Goal: Information Seeking & Learning: Find specific fact

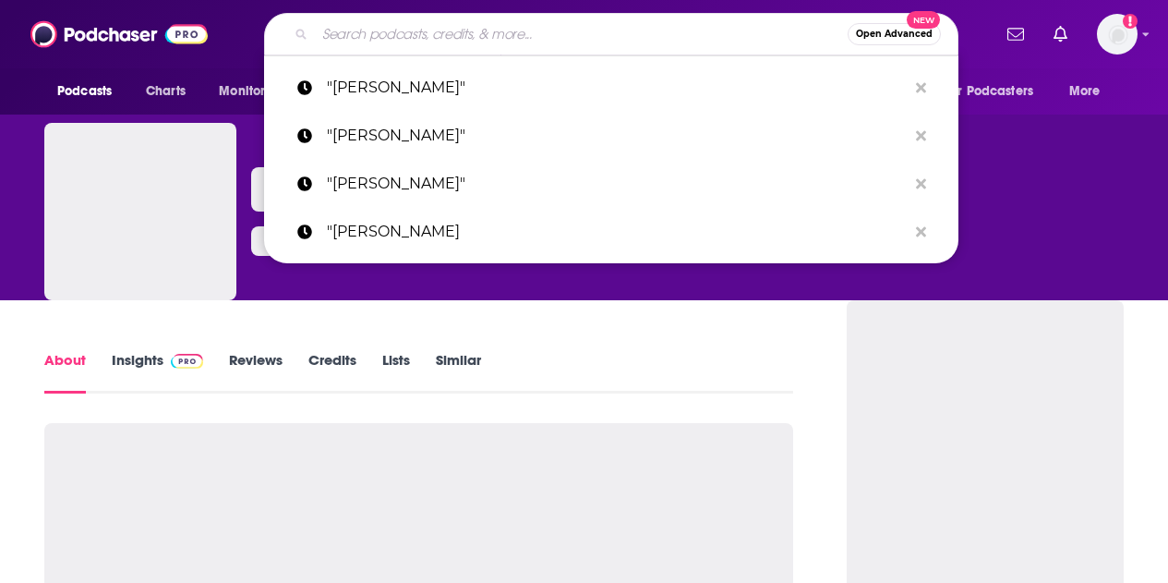
click at [373, 33] on input "Search podcasts, credits, & more..." at bounding box center [581, 34] width 533 height 30
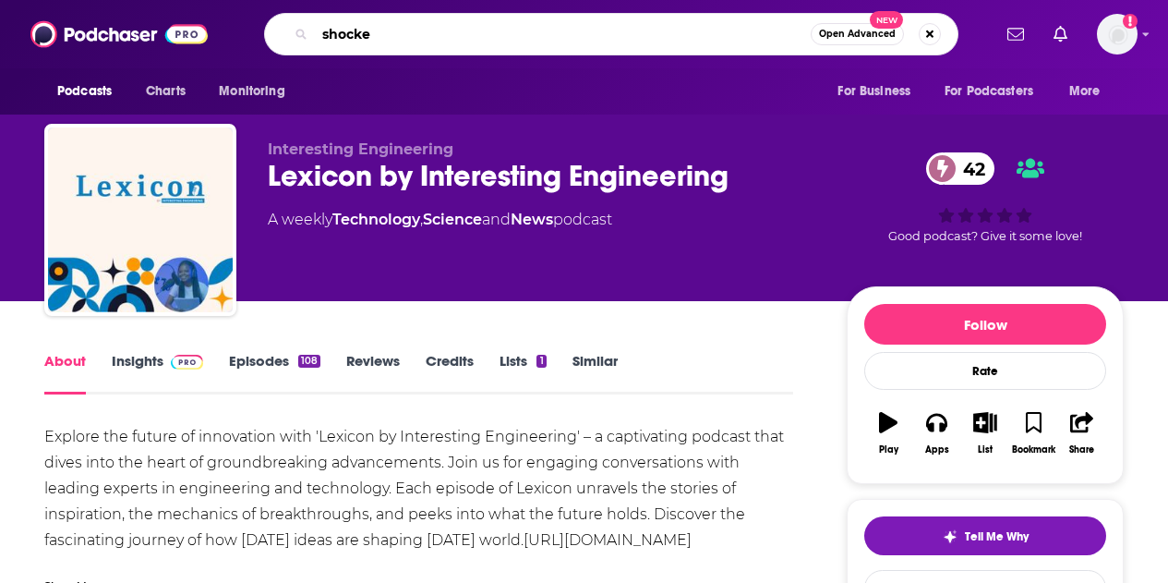
type input "shocked"
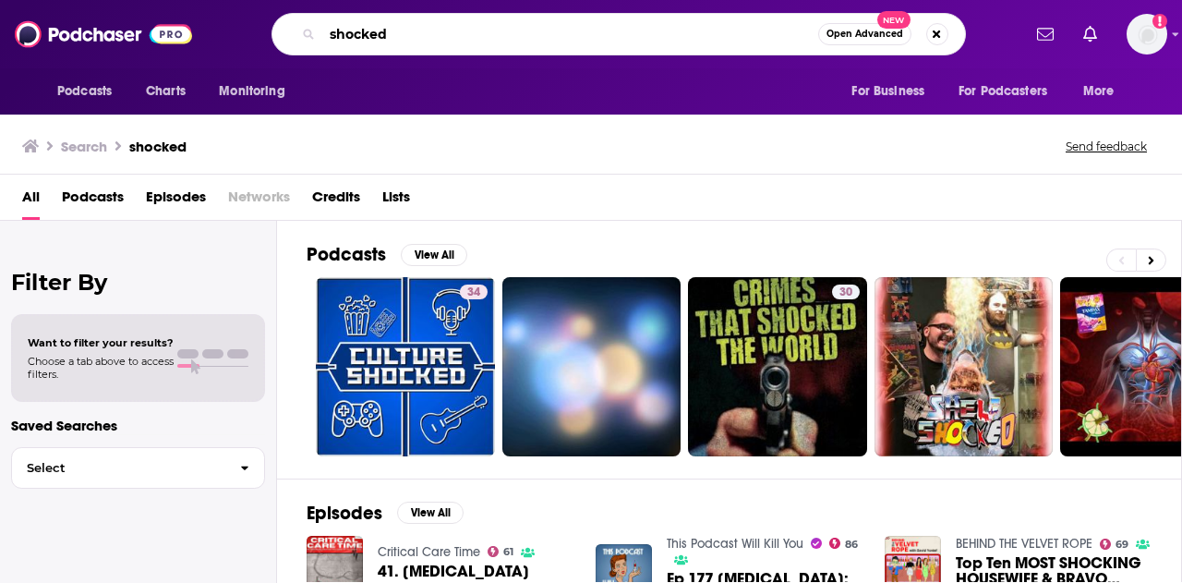
click at [390, 32] on input "shocked" at bounding box center [570, 34] width 496 height 30
type input "[PERSON_NAME]"
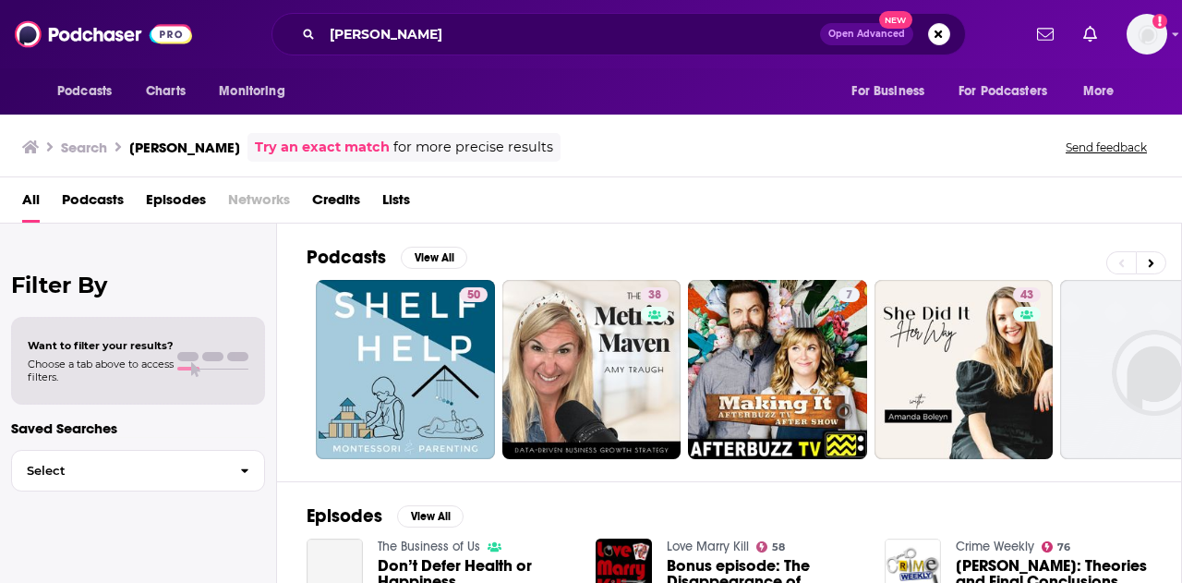
click at [340, 196] on span "Credits" at bounding box center [336, 204] width 48 height 38
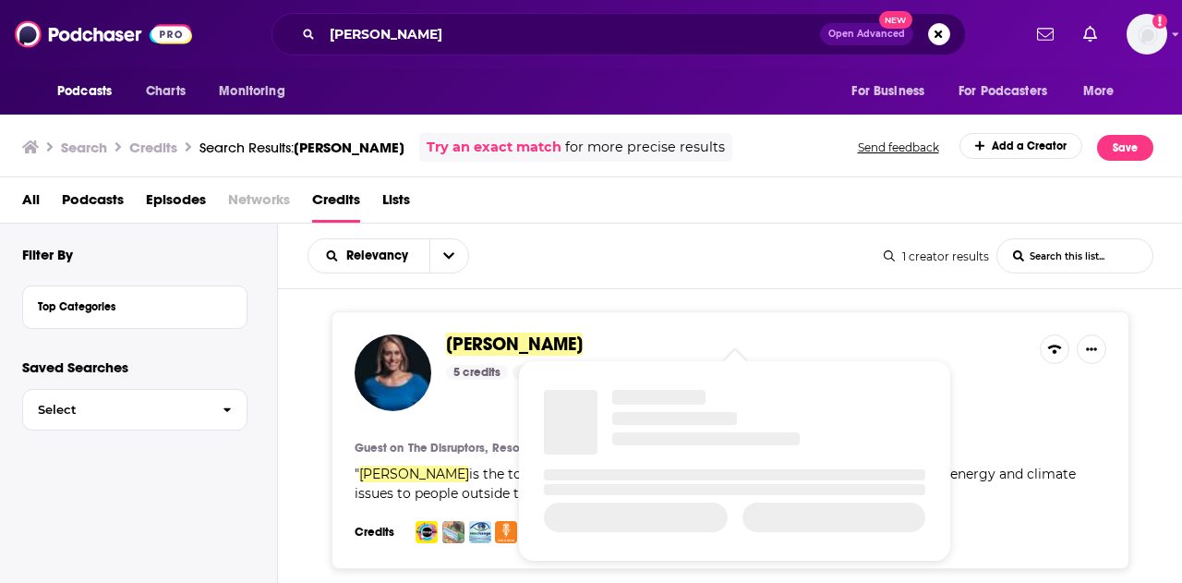
click at [518, 338] on span "[PERSON_NAME]" at bounding box center [514, 343] width 137 height 23
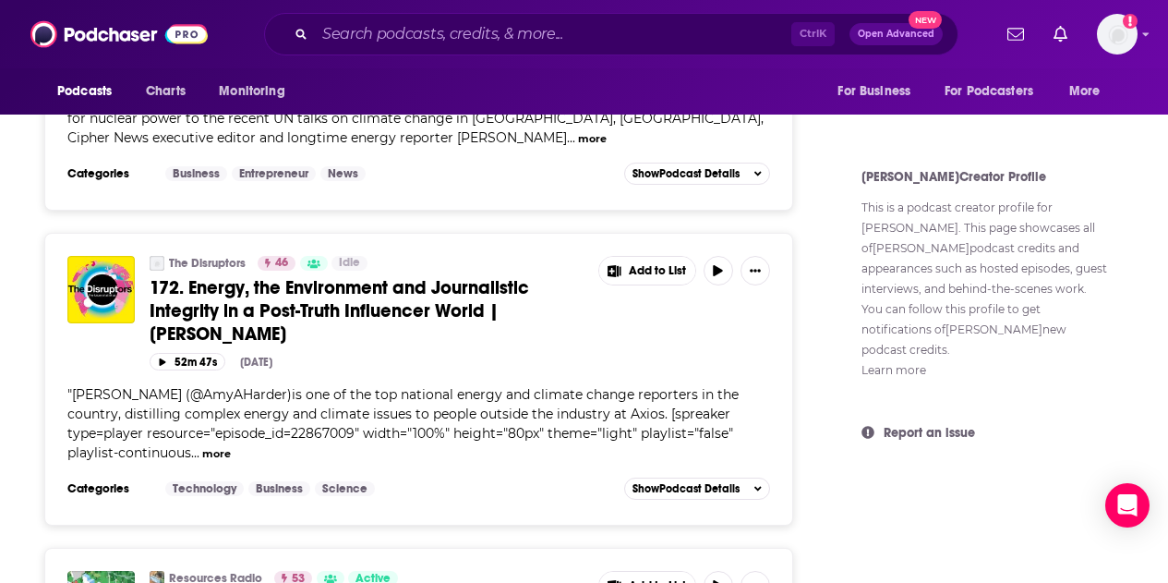
scroll to position [887, 0]
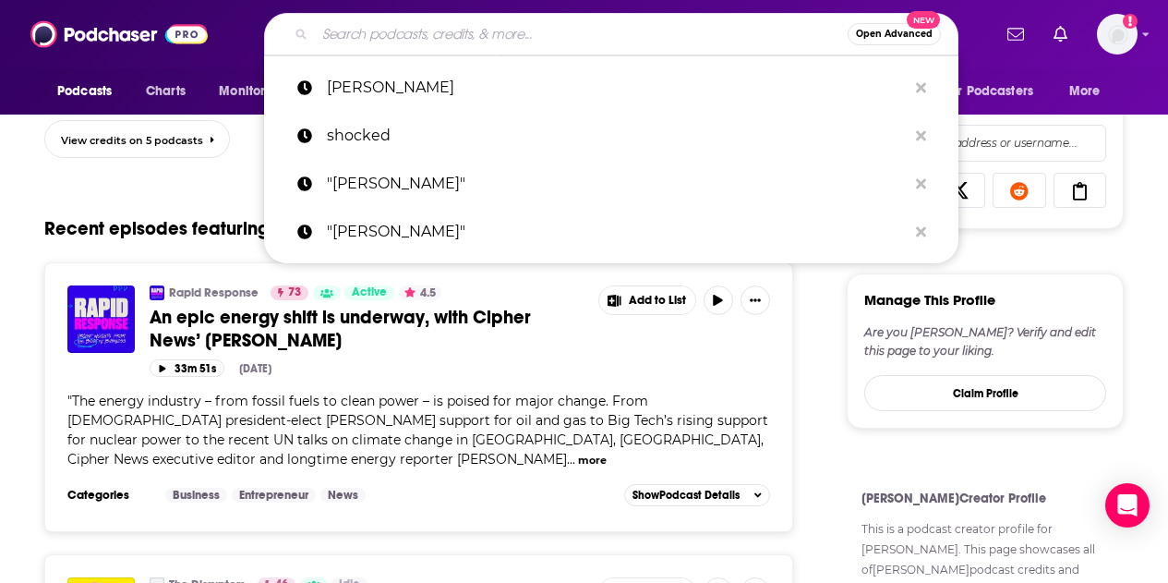
click at [621, 40] on input "Search podcasts, credits, & more..." at bounding box center [581, 34] width 533 height 30
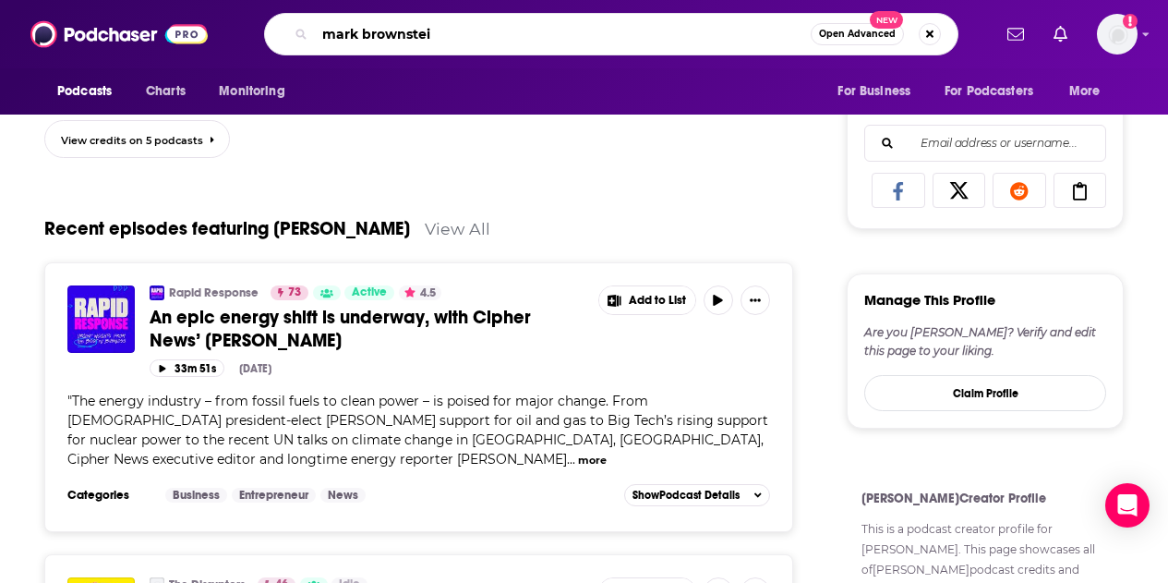
type input "[PERSON_NAME]"
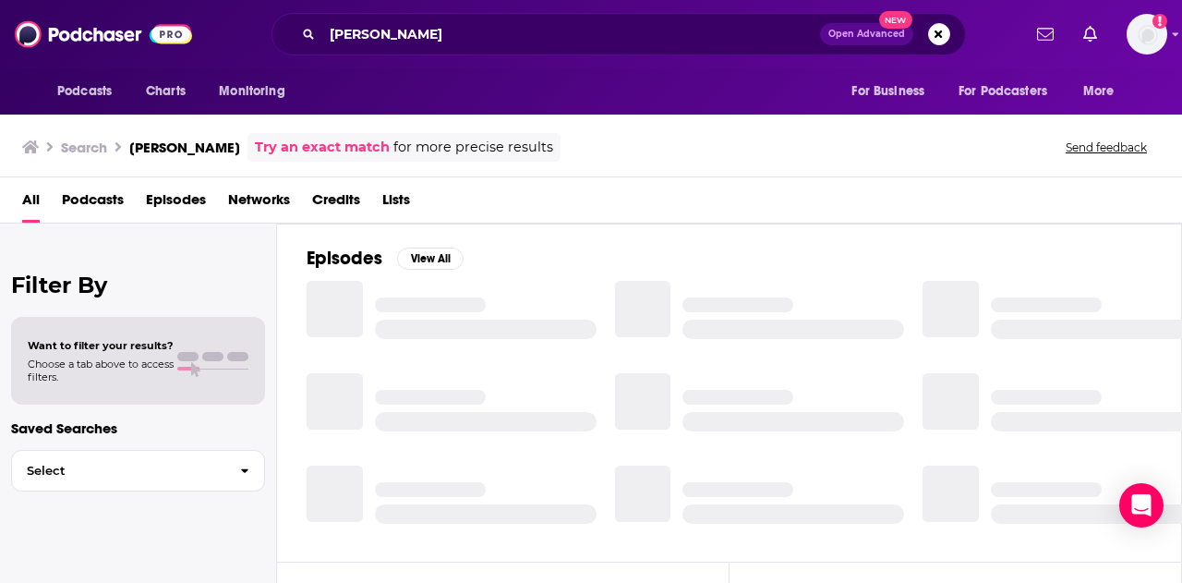
click at [332, 194] on span "Credits" at bounding box center [336, 204] width 48 height 38
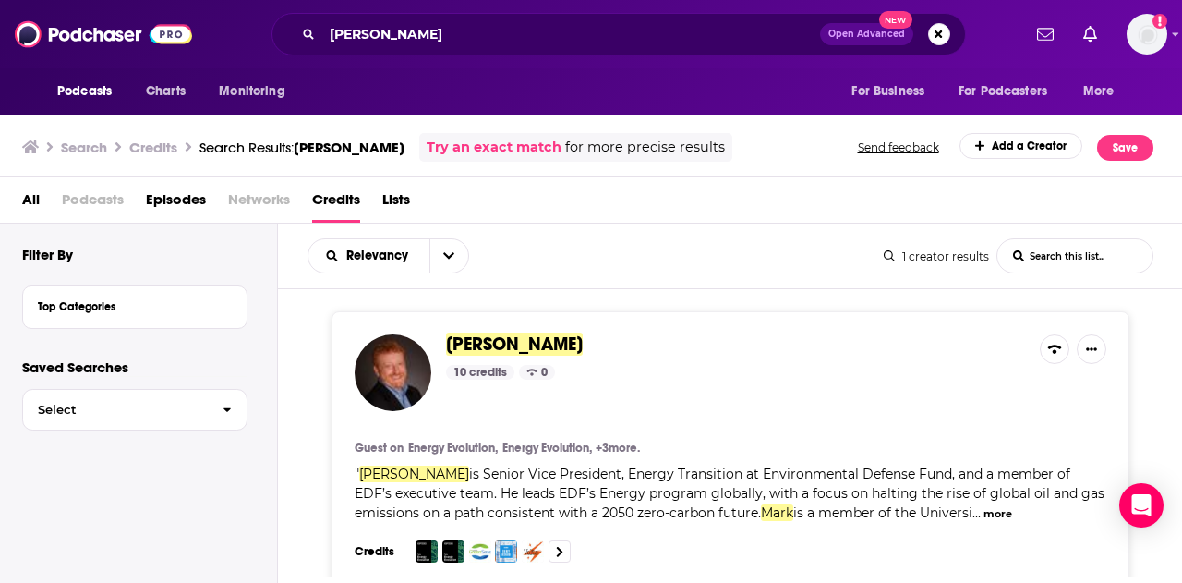
click at [601, 334] on span "[PERSON_NAME]" at bounding box center [735, 344] width 579 height 20
click at [550, 350] on span "[PERSON_NAME]" at bounding box center [514, 343] width 137 height 23
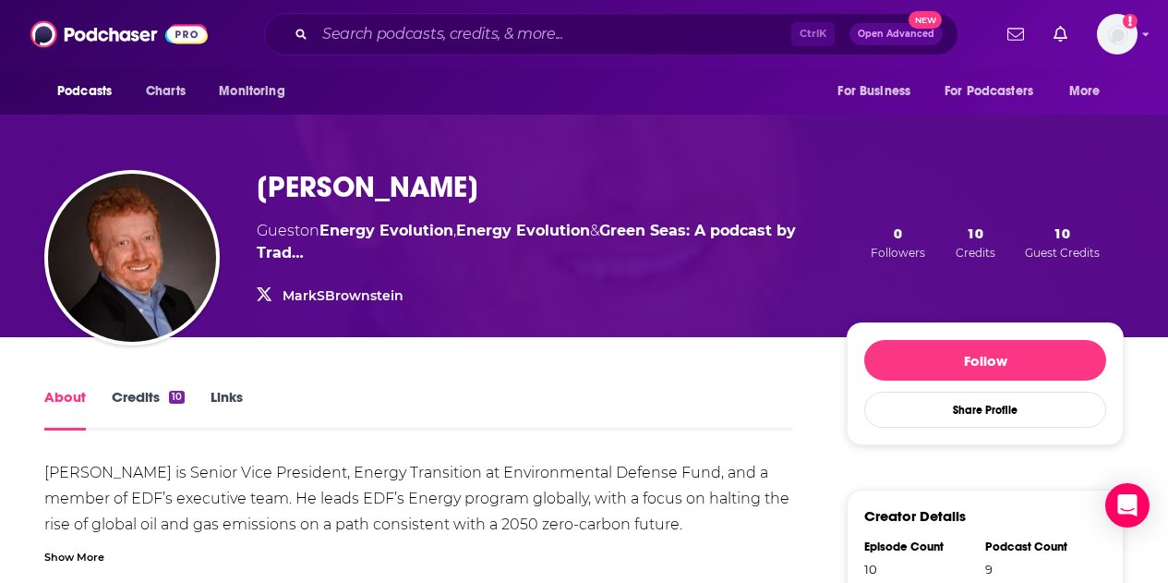
scroll to position [263, 0]
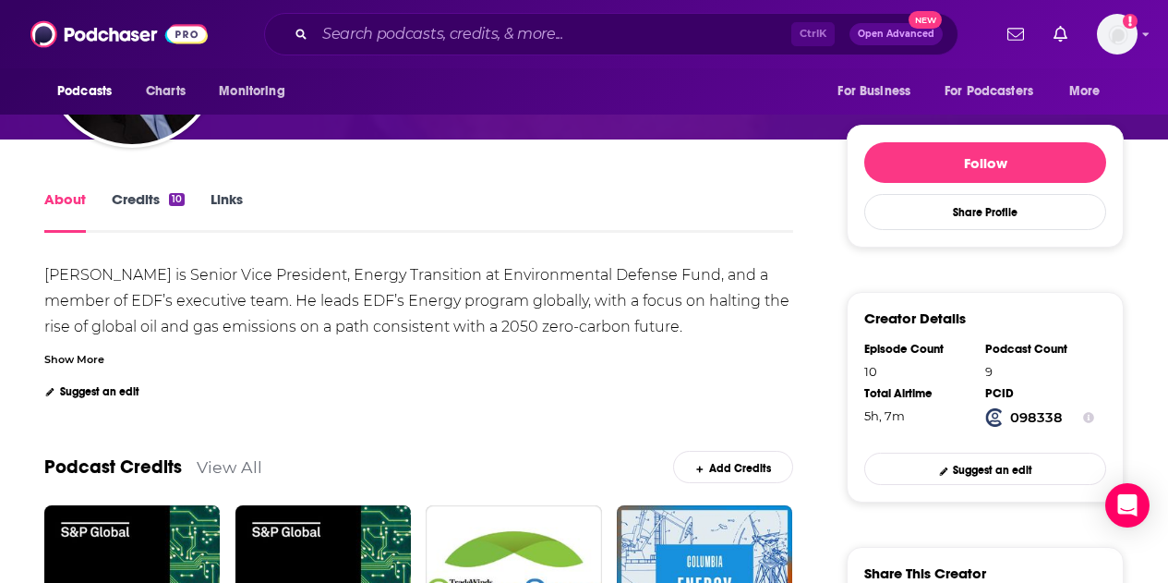
click at [219, 196] on link "Links" at bounding box center [227, 211] width 32 height 42
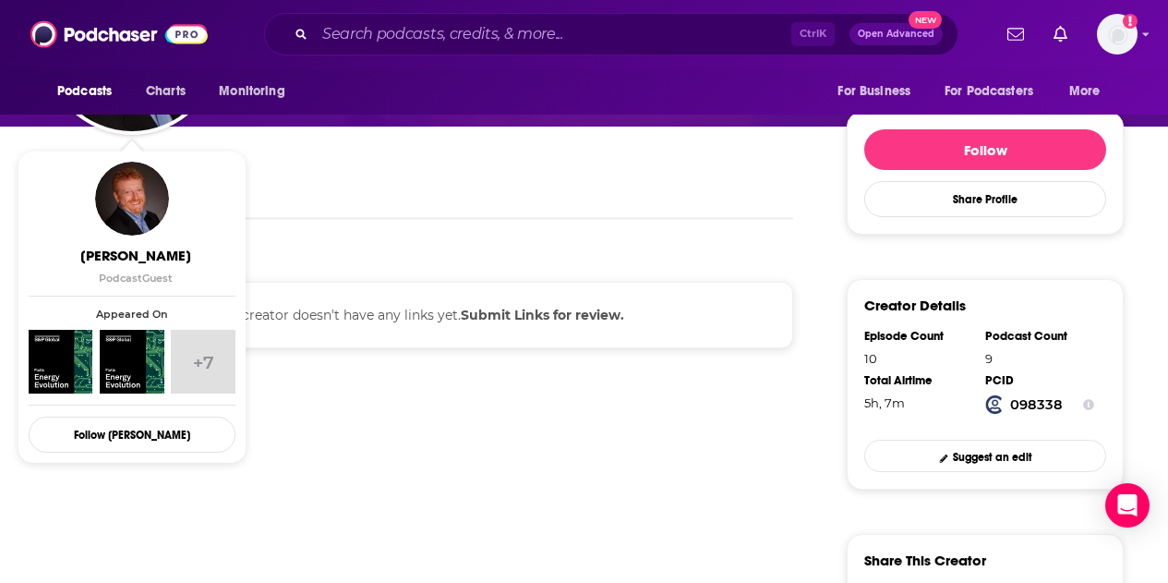
scroll to position [277, 0]
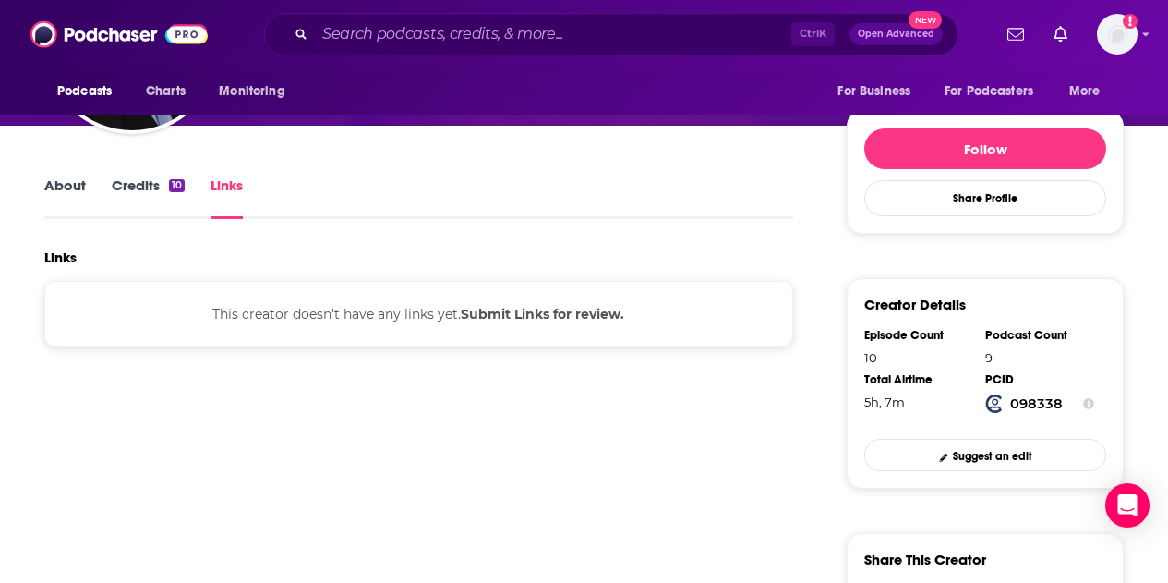
click at [550, 315] on b "Submit Links for review." at bounding box center [542, 314] width 163 height 17
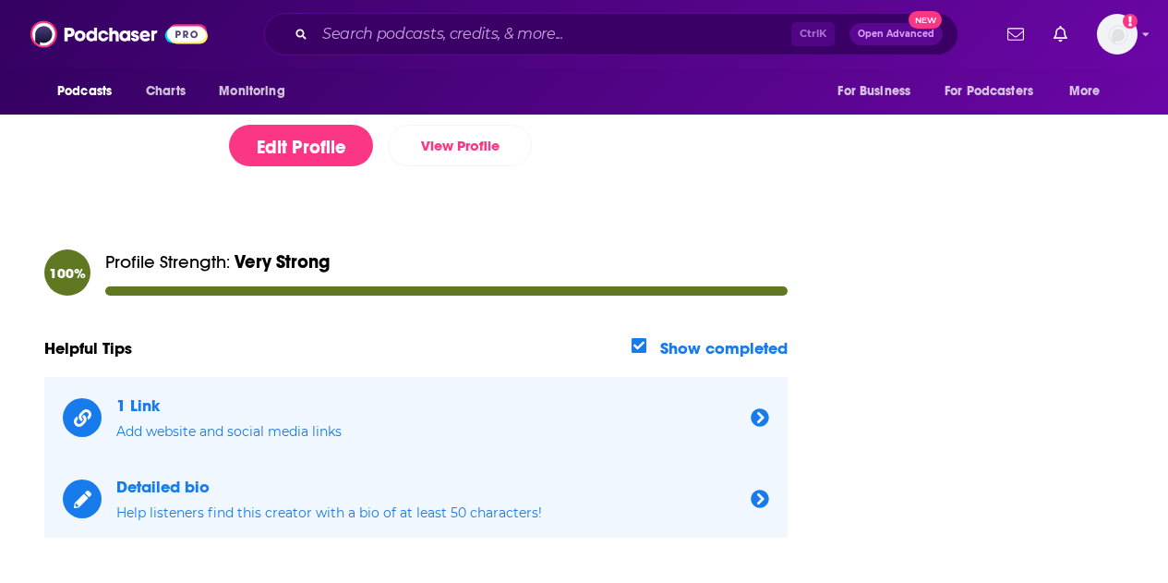
scroll to position [427, 0]
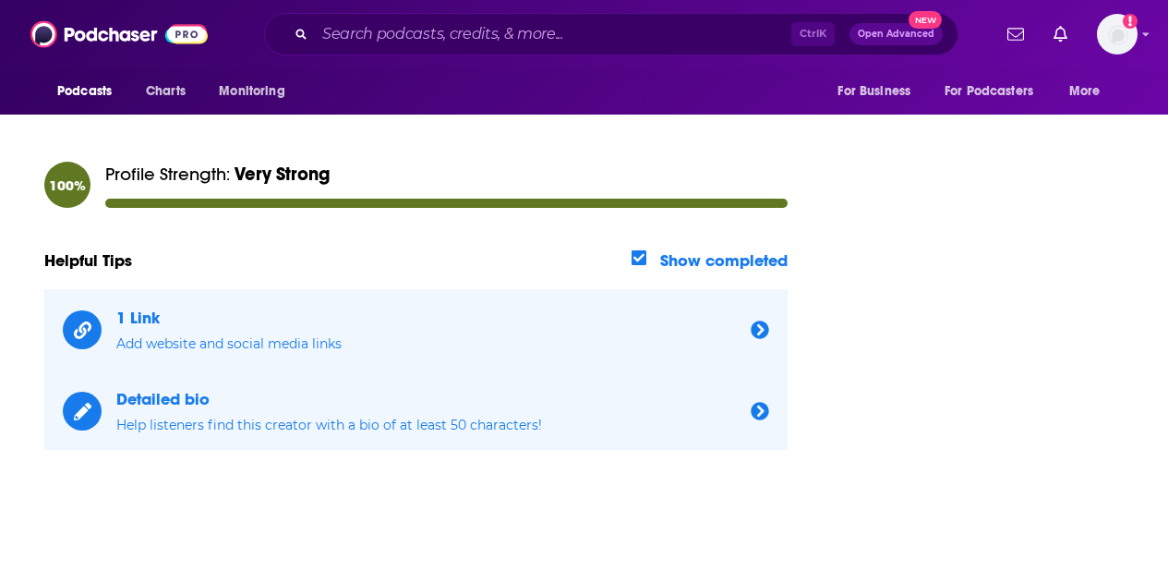
click at [768, 331] on icon "button" at bounding box center [760, 329] width 18 height 18
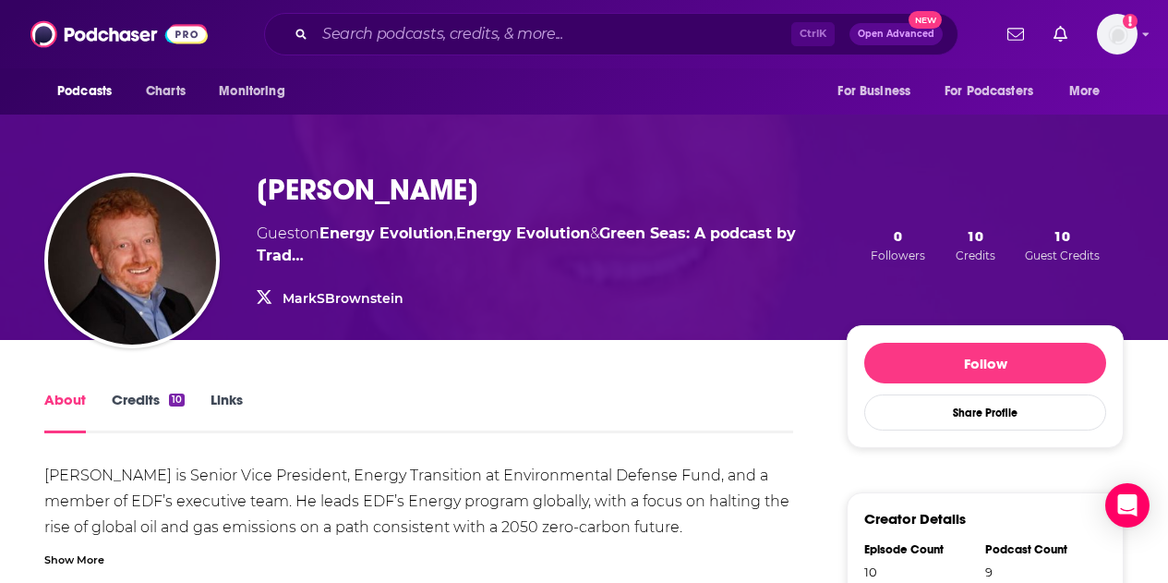
scroll to position [64, 0]
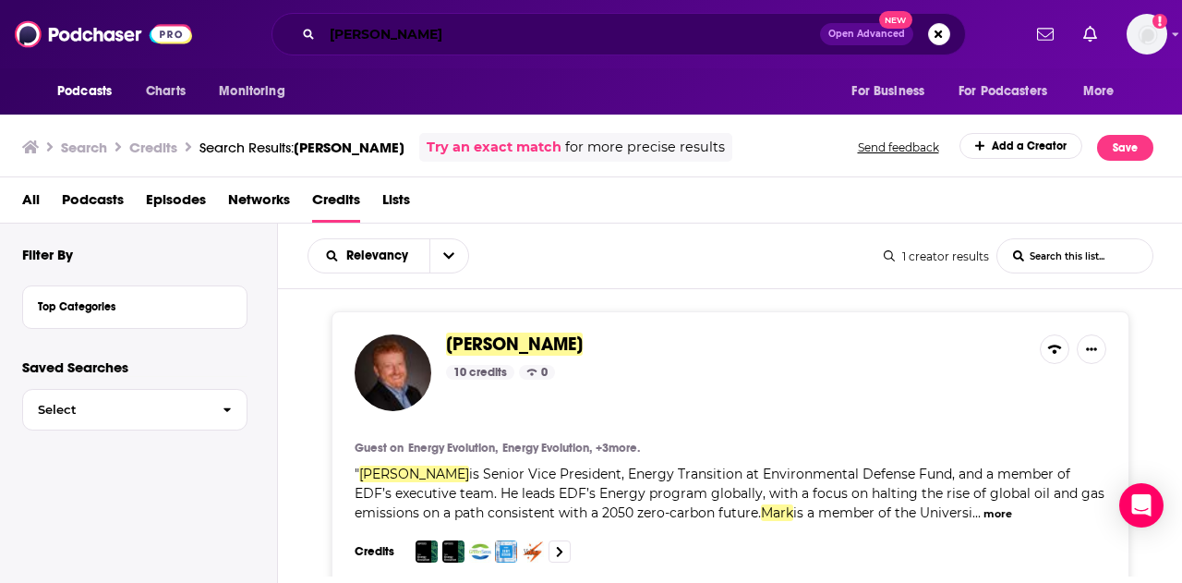
click at [452, 31] on input "[PERSON_NAME]" at bounding box center [571, 34] width 498 height 30
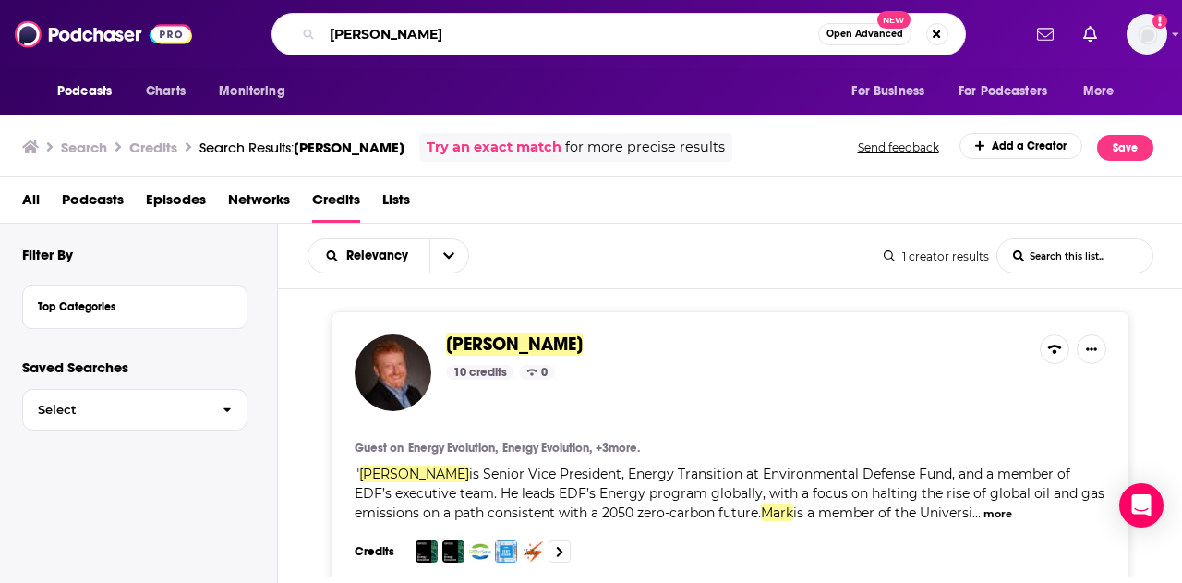
click at [452, 31] on input "[PERSON_NAME]" at bounding box center [570, 34] width 496 height 30
type input "[PERSON_NAME]"
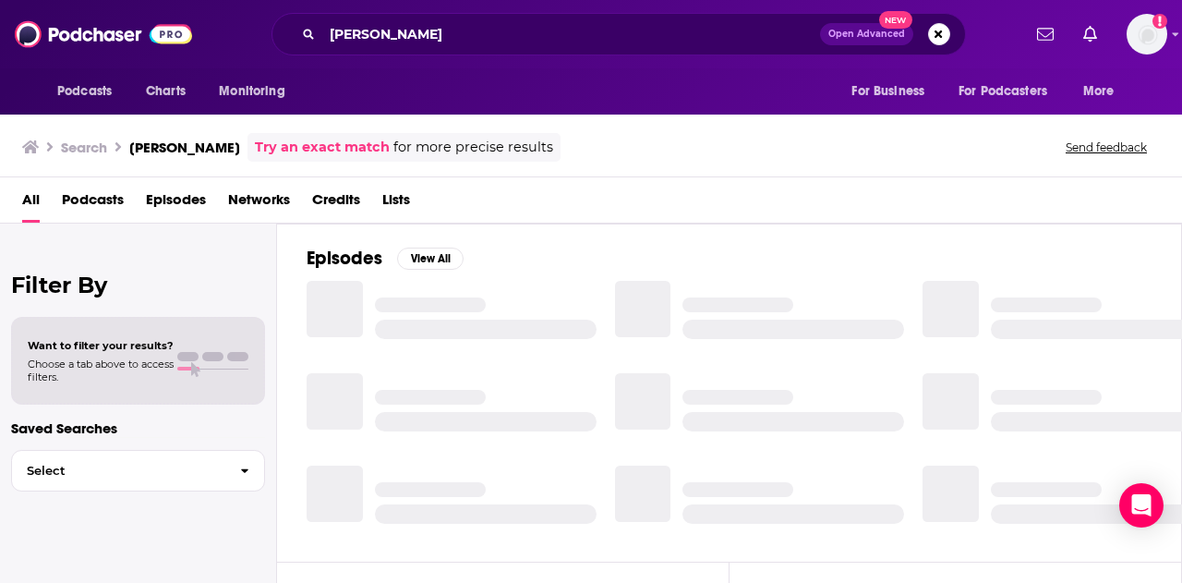
click at [342, 202] on span "Credits" at bounding box center [336, 204] width 48 height 38
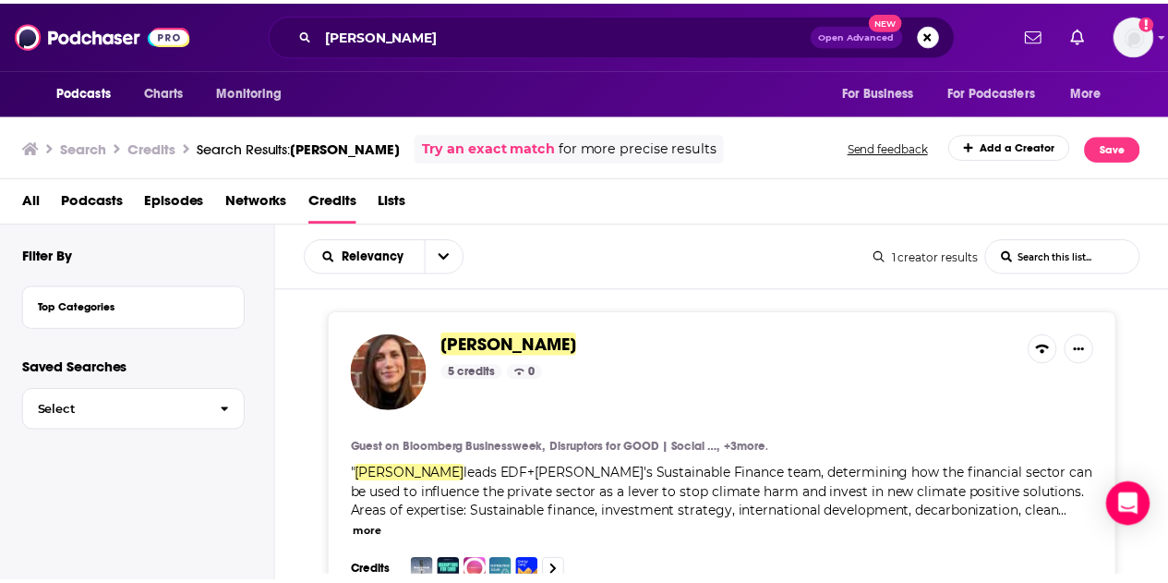
scroll to position [24, 0]
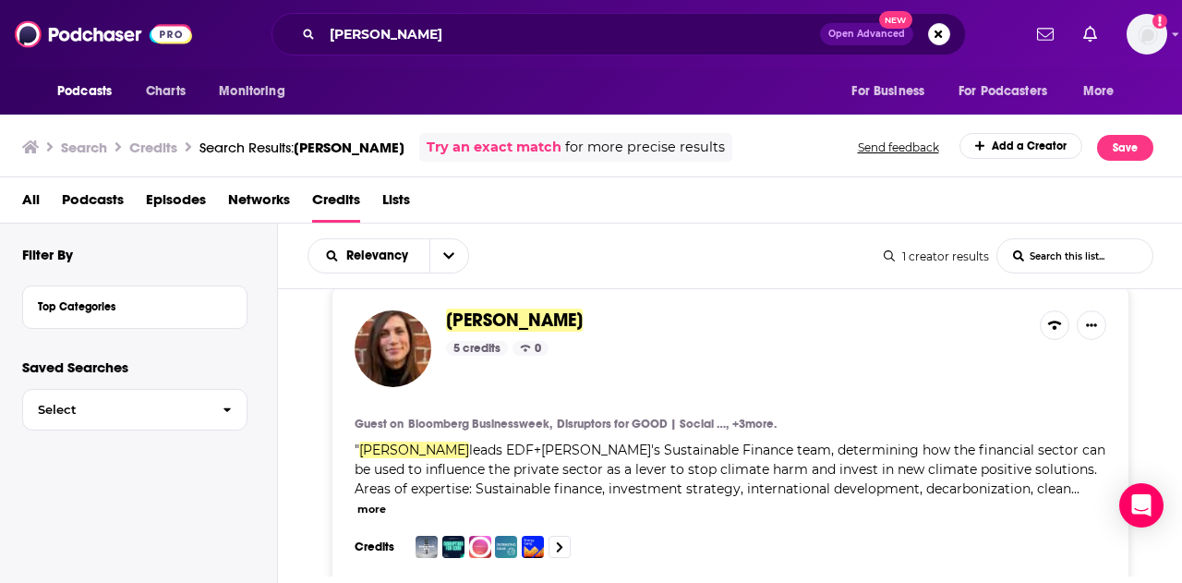
click at [599, 314] on span "[PERSON_NAME]" at bounding box center [735, 320] width 579 height 20
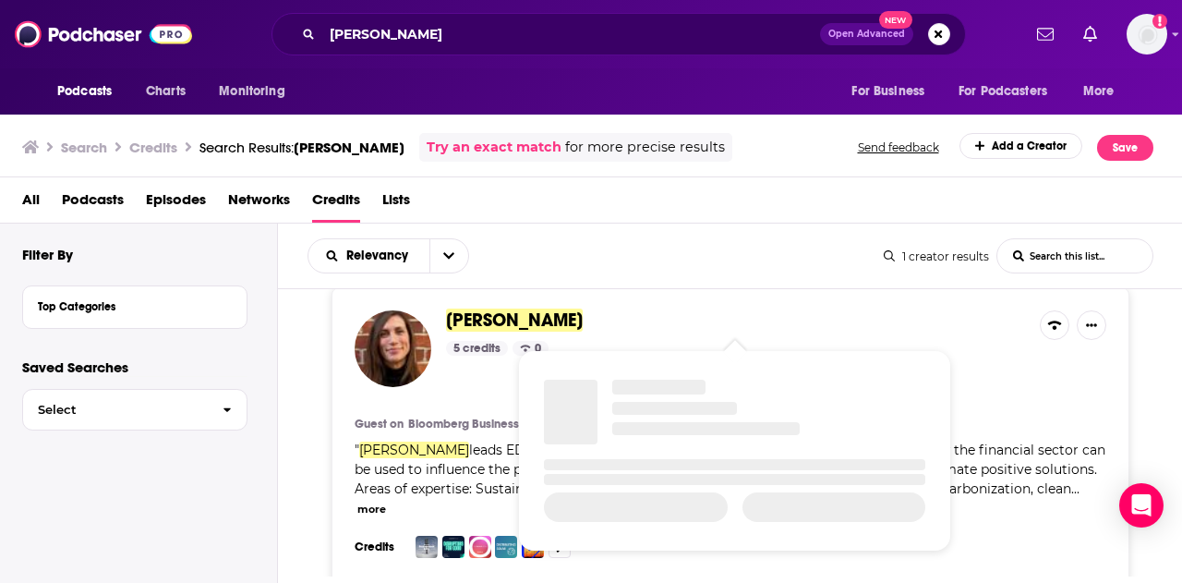
click at [549, 308] on span "[PERSON_NAME]" at bounding box center [514, 319] width 137 height 23
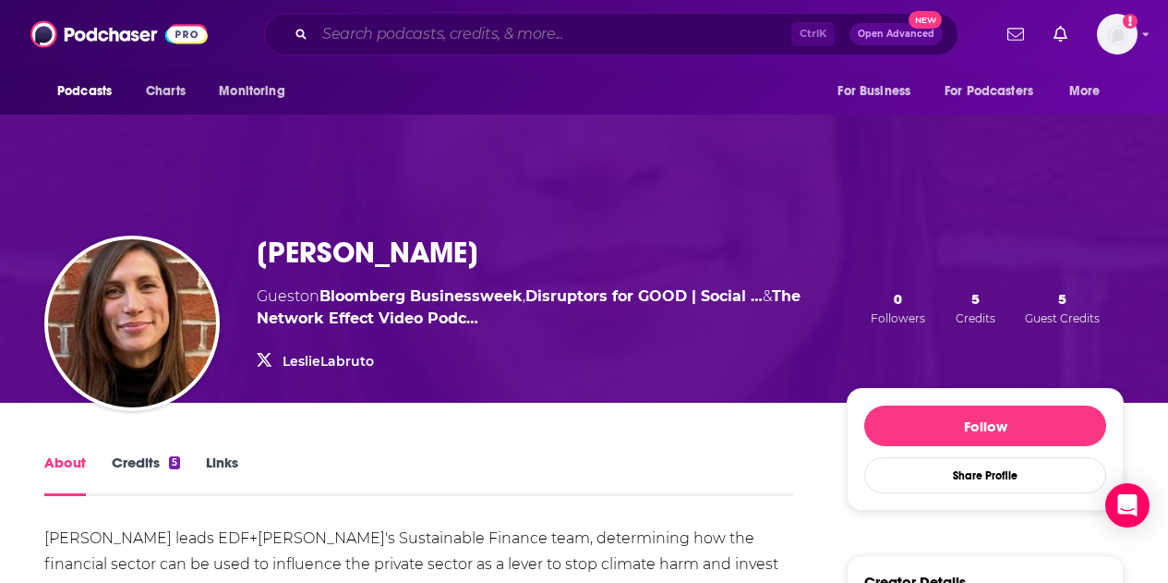
click at [496, 27] on input "Search podcasts, credits, & more..." at bounding box center [553, 34] width 477 height 30
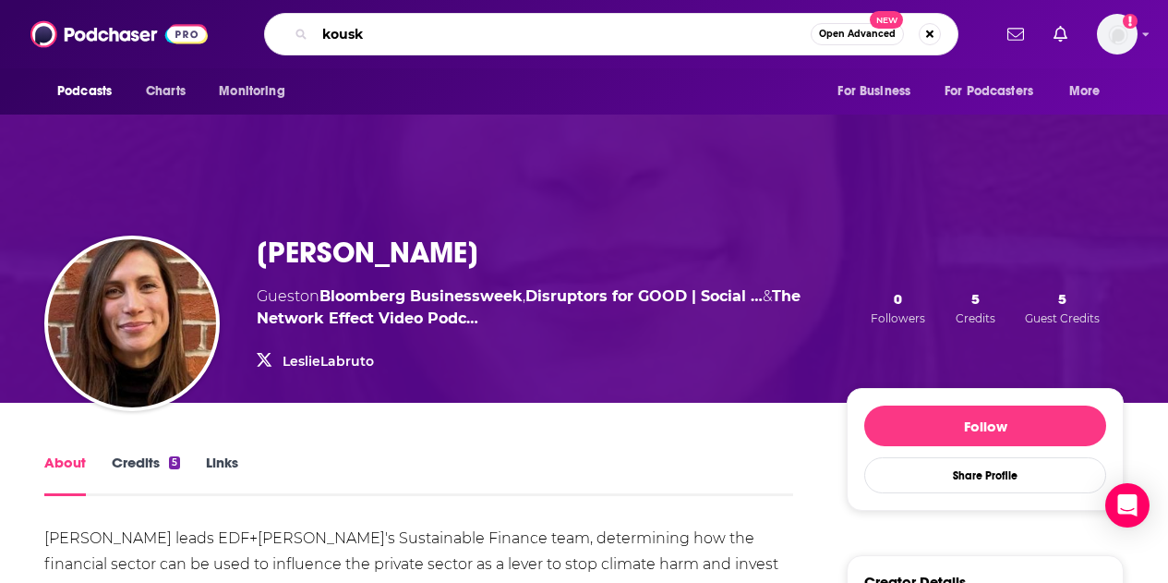
type input "kousky"
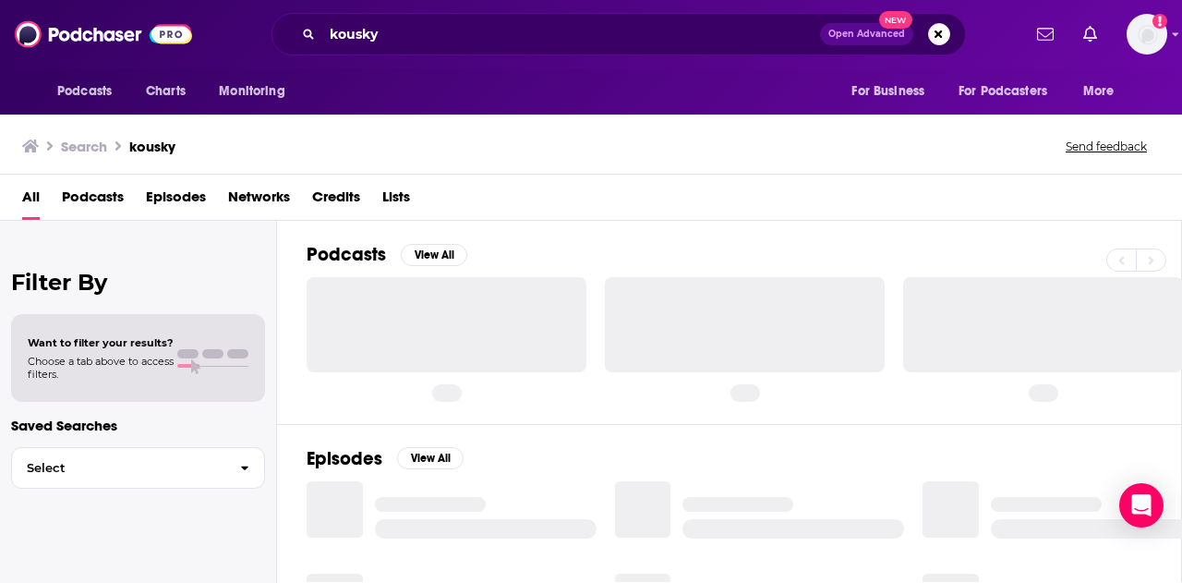
click at [337, 204] on span "Credits" at bounding box center [336, 201] width 48 height 38
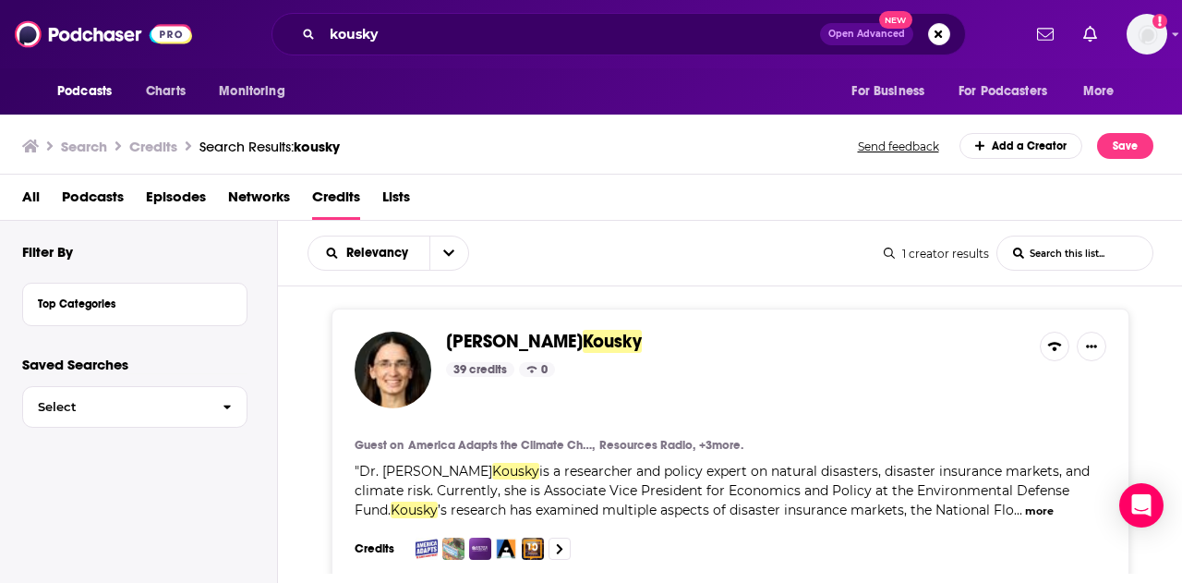
click at [605, 340] on span "[PERSON_NAME]" at bounding box center [735, 342] width 579 height 20
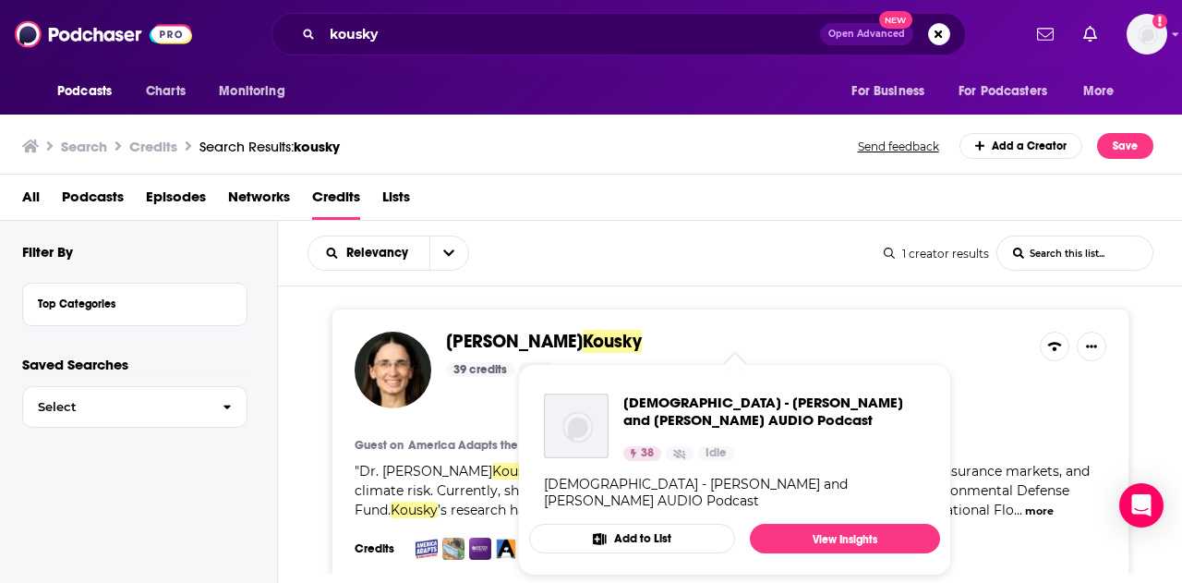
click at [464, 339] on span "[PERSON_NAME]" at bounding box center [514, 341] width 137 height 23
